Goal: Task Accomplishment & Management: Use online tool/utility

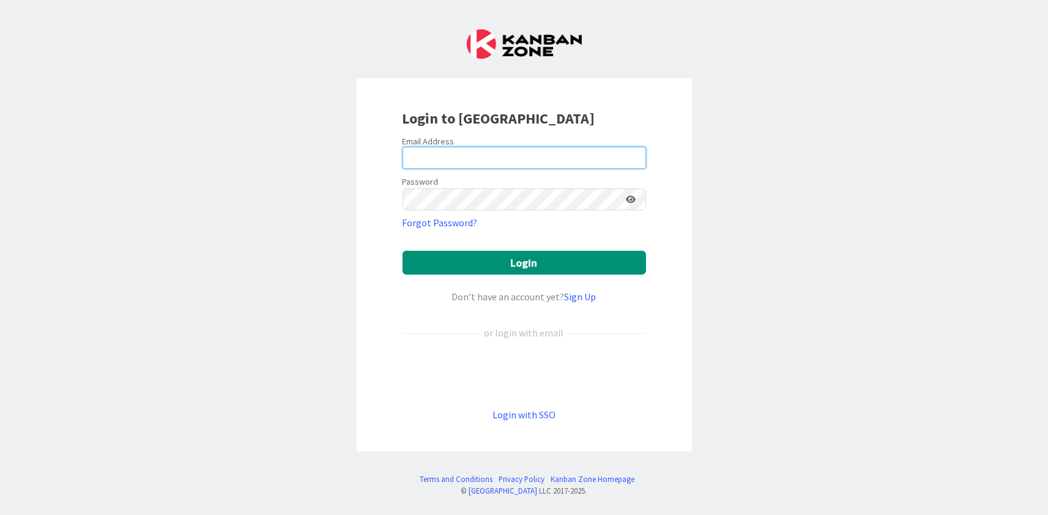
click at [418, 157] on input "email" at bounding box center [524, 158] width 243 height 22
type input "[EMAIL_ADDRESS][DOMAIN_NAME]"
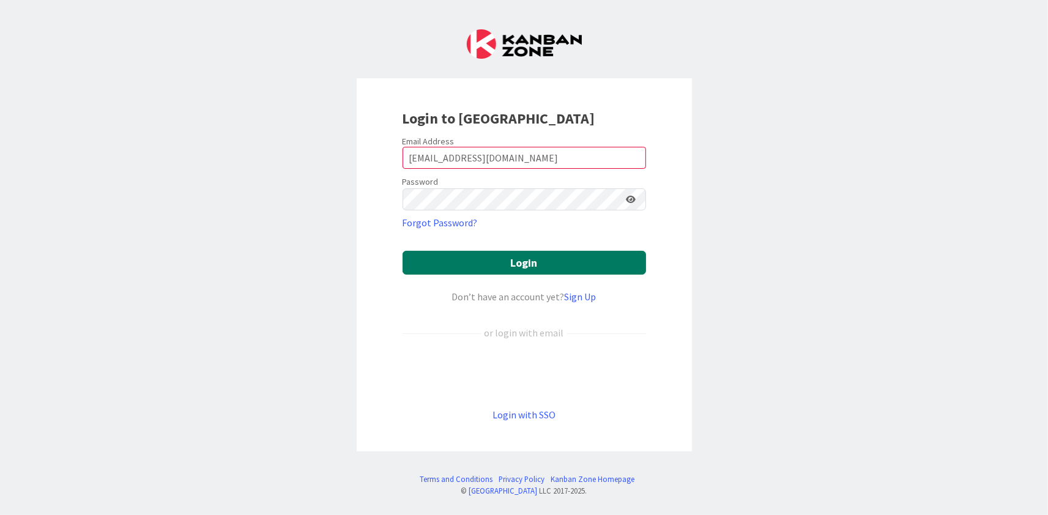
click at [514, 256] on button "Login" at bounding box center [524, 263] width 243 height 24
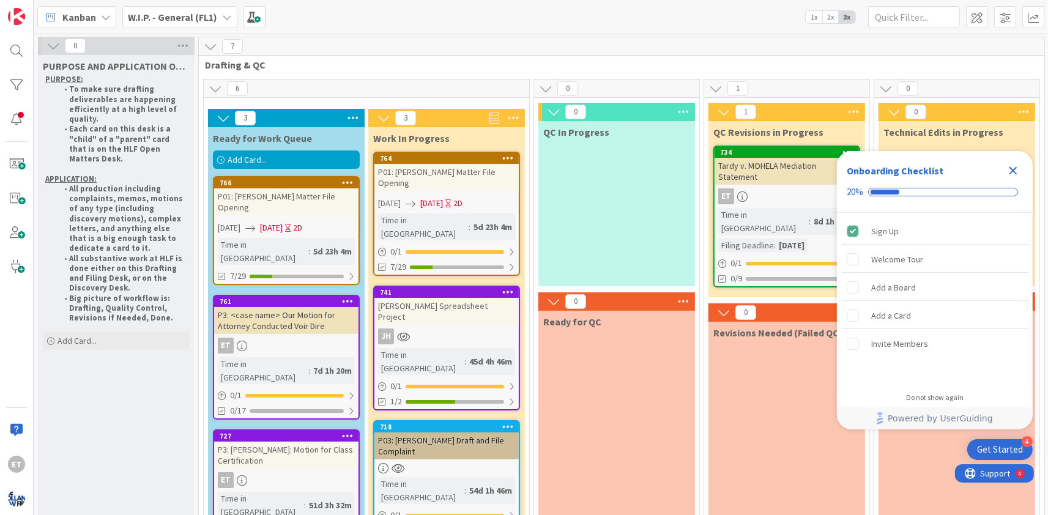
click at [532, 57] on div "7 Drafting & QC" at bounding box center [621, 54] width 845 height 35
click at [1014, 173] on icon "Close Checklist" at bounding box center [1013, 171] width 8 height 8
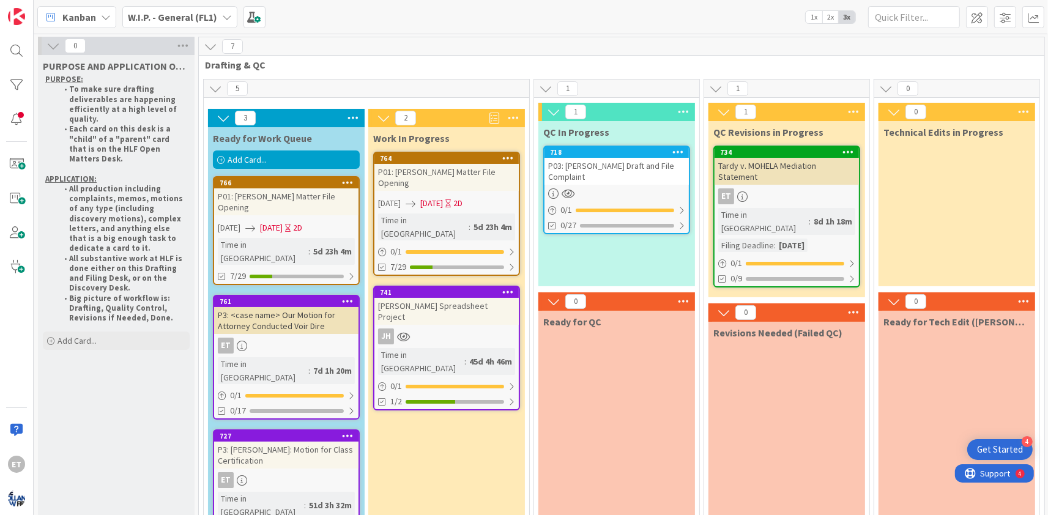
click at [201, 17] on b "W.I.P. - General (FL1)" at bounding box center [172, 17] width 89 height 12
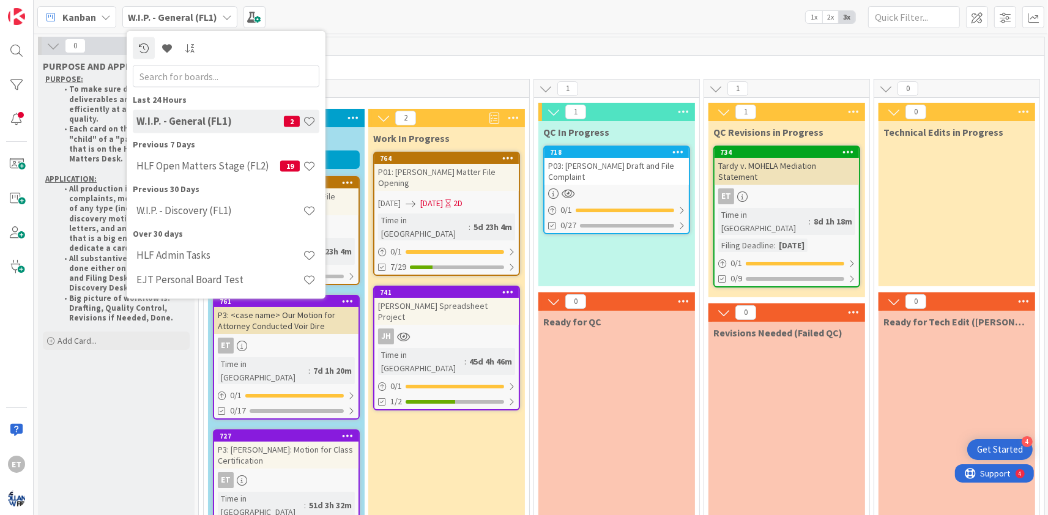
click at [192, 201] on div "W.I.P. - Discovery (FL1)" at bounding box center [226, 210] width 187 height 23
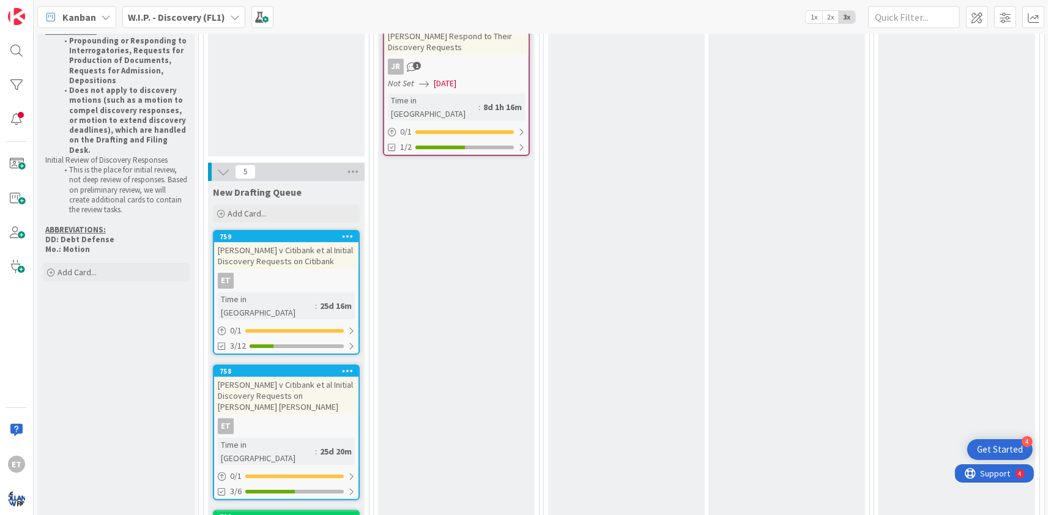
scroll to position [222, 0]
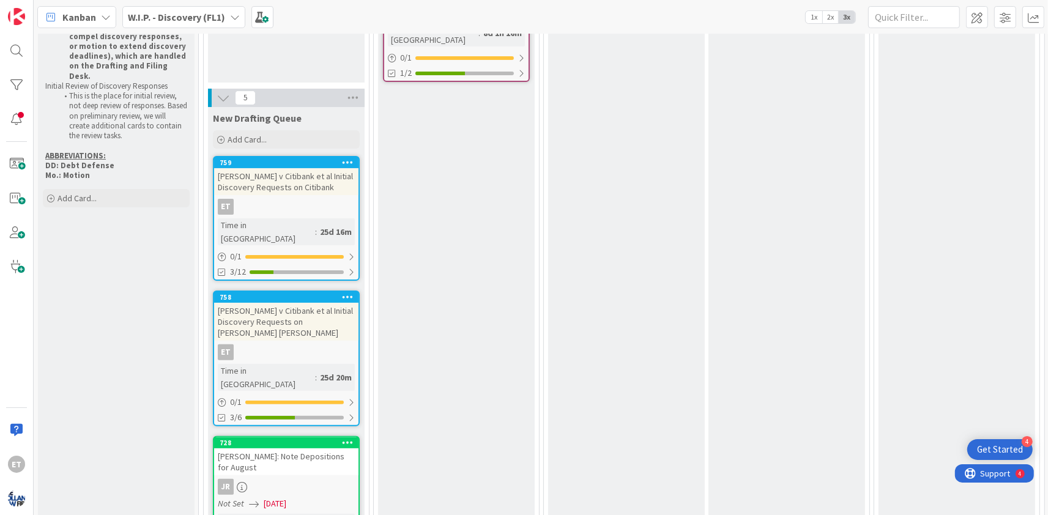
click at [317, 198] on link "759 [PERSON_NAME] v Citibank et al Initial Discovery Requests on Citibank ET Ti…" at bounding box center [286, 218] width 147 height 125
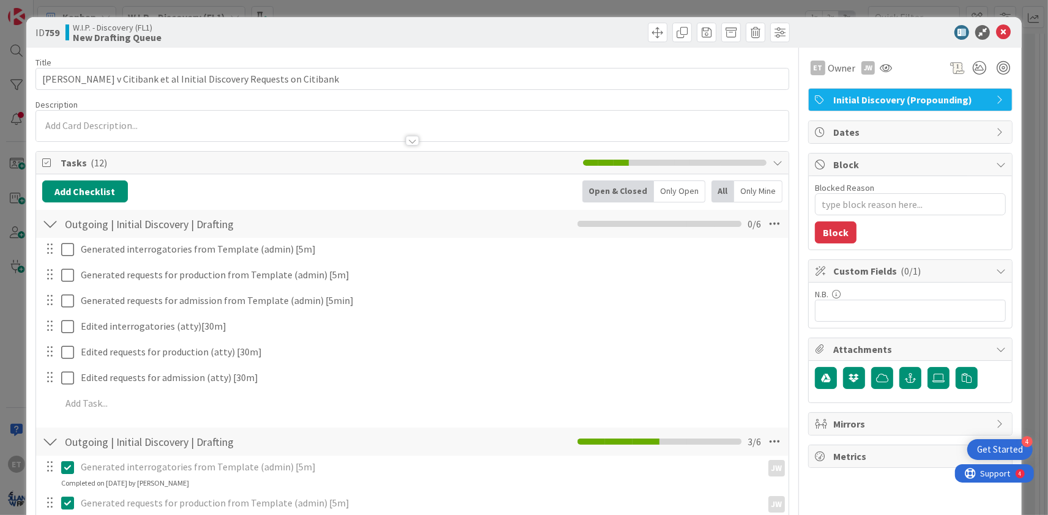
type textarea "x"
click at [1016, 34] on div "ID 759 W.I.P. - Discovery (FL1) New Drafting Queue" at bounding box center [523, 32] width 995 height 31
click at [1009, 35] on icon at bounding box center [1003, 32] width 15 height 15
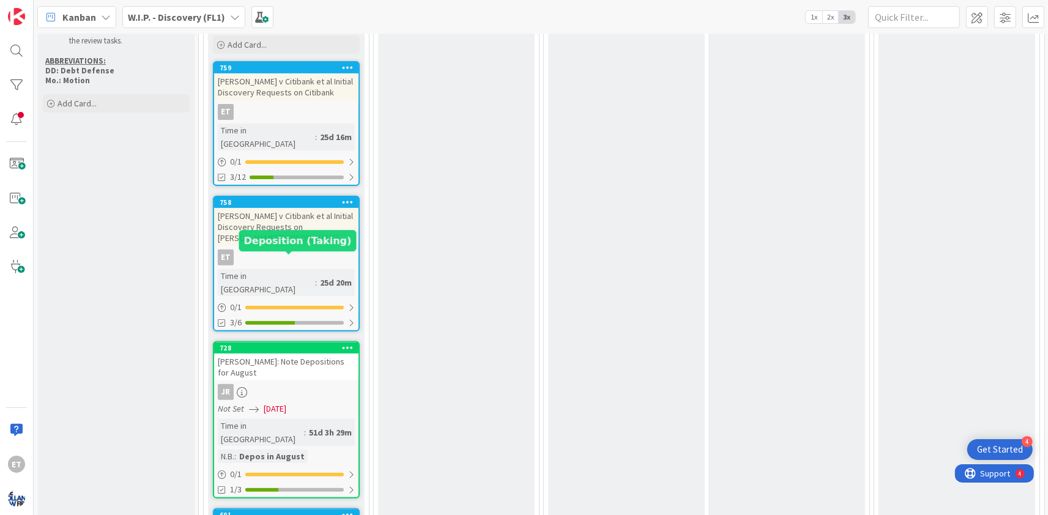
scroll to position [222, 0]
